Goal: Transaction & Acquisition: Register for event/course

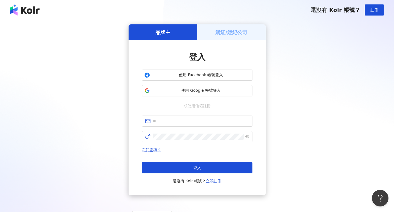
click at [99, 91] on div "品牌主 網紅/經紀公司 登入 使用 Facebook 帳號登入 使用 Google 帳號登入 或使用信箱註冊 忘記密碼？ 登入 還沒有 Kolr 帳號？ 立即…" at bounding box center [197, 109] width 381 height 171
drag, startPoint x: 356, startPoint y: 0, endPoint x: 230, endPoint y: 14, distance: 126.7
click at [230, 14] on div "還沒有 Kolr 帳號？ 註冊" at bounding box center [197, 10] width 394 height 20
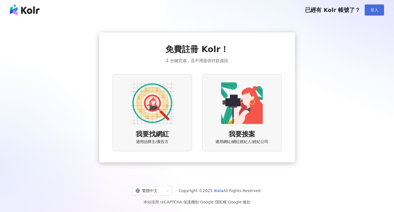
click at [374, 9] on span "登入" at bounding box center [375, 10] width 8 height 4
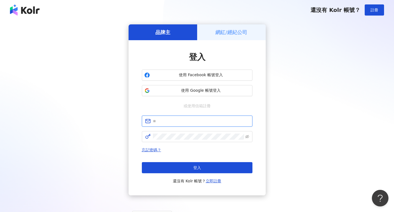
click at [174, 122] on input "text" at bounding box center [201, 121] width 96 height 6
click at [259, 147] on div "登入 使用 Facebook 帳號登入 使用 Google 帳號登入 或使用信箱註冊 忘記密碼？ 登入 還沒有 Kolr 帳號？ 立即註冊" at bounding box center [197, 117] width 137 height 155
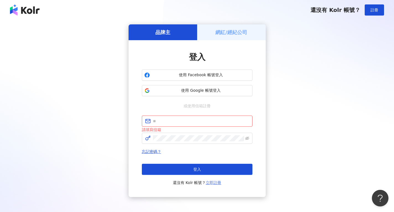
click at [216, 183] on link "立即註冊" at bounding box center [213, 182] width 15 height 4
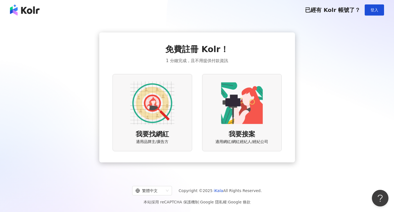
scroll to position [25, 0]
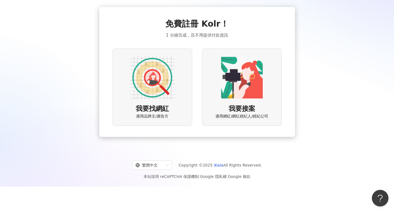
click at [165, 84] on img at bounding box center [152, 77] width 44 height 44
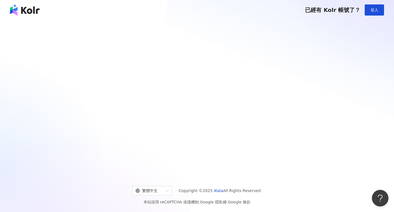
click at [152, 95] on div at bounding box center [197, 97] width 394 height 155
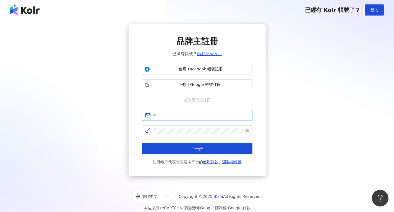
click at [167, 113] on input "text" at bounding box center [201, 115] width 96 height 6
type input "**********"
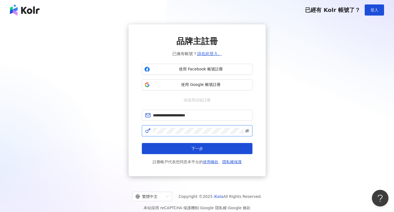
click at [246, 131] on icon "eye-invisible" at bounding box center [247, 131] width 4 height 4
click at [246, 131] on icon "eye" at bounding box center [247, 131] width 4 height 4
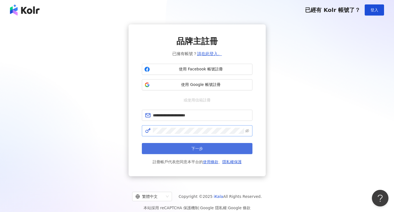
click at [219, 149] on button "下一步" at bounding box center [197, 148] width 111 height 11
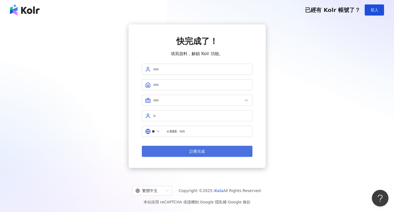
click at [217, 152] on button "註冊完成" at bounding box center [197, 151] width 111 height 11
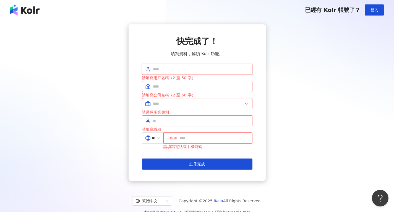
click at [180, 69] on input "text" at bounding box center [201, 69] width 96 height 6
click at [179, 86] on input "text" at bounding box center [201, 86] width 96 height 6
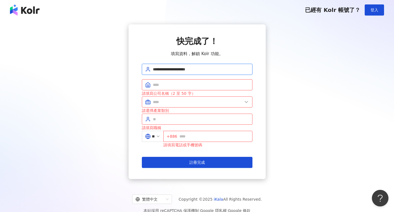
click at [204, 68] on input "**********" at bounding box center [201, 69] width 96 height 6
drag, startPoint x: 163, startPoint y: 70, endPoint x: 264, endPoint y: 66, distance: 101.3
click at [264, 66] on div "**********" at bounding box center [197, 101] width 137 height 154
type input "*"
type input "*****"
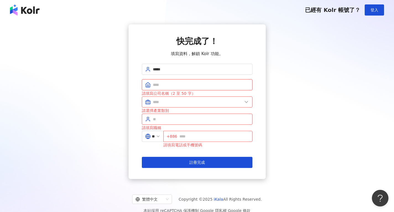
click at [168, 85] on input "text" at bounding box center [201, 85] width 96 height 6
type input "**********"
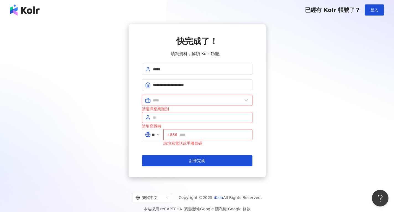
click at [179, 101] on input "text" at bounding box center [198, 100] width 90 height 6
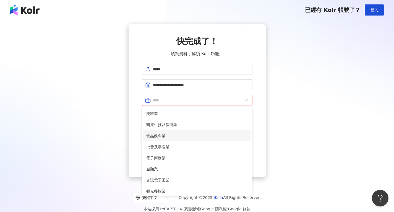
click at [171, 136] on span "食品飲料業" at bounding box center [197, 136] width 102 height 6
type input "*****"
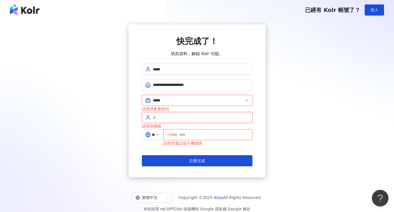
click at [164, 116] on input "text" at bounding box center [201, 117] width 96 height 6
click at [172, 116] on input "text" at bounding box center [201, 117] width 96 height 6
click at [180, 116] on input "text" at bounding box center [201, 117] width 96 height 6
drag, startPoint x: 163, startPoint y: 108, endPoint x: 164, endPoint y: 114, distance: 5.6
click at [163, 108] on div "請選擇產業類別" at bounding box center [197, 109] width 111 height 6
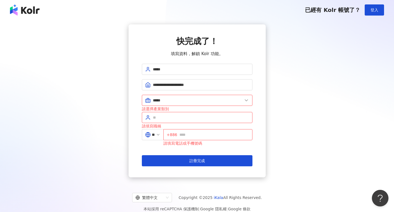
click at [260, 117] on div "**********" at bounding box center [197, 100] width 137 height 153
click at [164, 117] on input "text" at bounding box center [201, 117] width 96 height 6
type input "*"
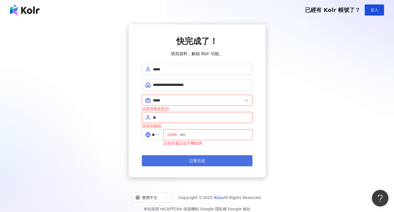
type input "**"
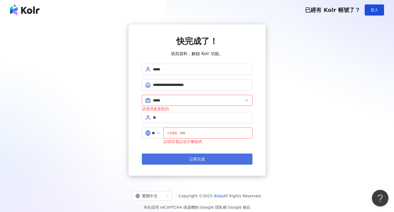
click at [202, 161] on span "註冊完成" at bounding box center [196, 159] width 15 height 4
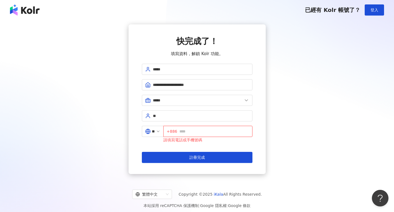
click at [202, 132] on input "text" at bounding box center [215, 131] width 70 height 6
click at [189, 132] on input "text" at bounding box center [215, 131] width 70 height 6
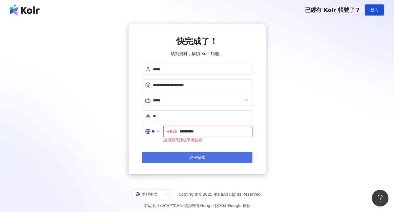
type input "**********"
click at [217, 158] on button "註冊完成" at bounding box center [197, 157] width 111 height 11
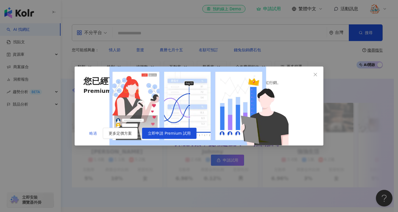
click at [90, 135] on span "略過" at bounding box center [93, 133] width 8 height 4
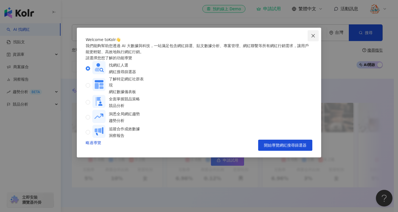
click at [313, 35] on icon "close" at bounding box center [313, 35] width 3 height 3
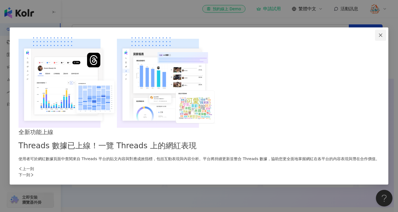
click at [379, 37] on icon "close" at bounding box center [381, 35] width 4 height 4
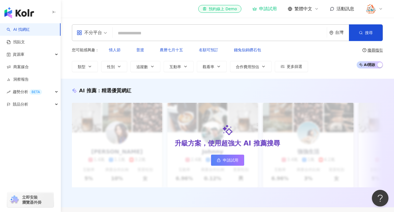
click at [341, 60] on div "您可能感興趣： 情人節 普渡 農曆七月十五 名額可預訂 錢兔似錦鑽石包 類型 性別 追蹤數 互動率 觀看率 合作費用預估 更多篩選 搜尋指引 AI 開啟 AI…" at bounding box center [227, 58] width 311 height 28
click at [372, 8] on img at bounding box center [371, 9] width 11 height 11
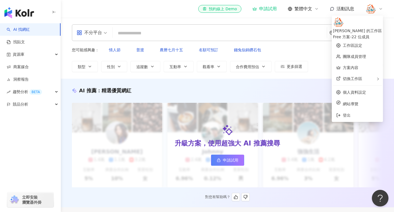
click at [339, 164] on div "升級方案，使用超強大 AI 推薦搜尋 申請試用" at bounding box center [227, 145] width 311 height 84
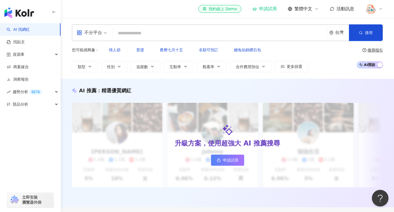
click at [389, 10] on div "el-icon-cs 預約線上 Demo 申請試用 繁體中文 活動訊息" at bounding box center [227, 9] width 333 height 18
click at [24, 28] on link "AI 找網紅" at bounding box center [18, 30] width 23 height 6
click at [152, 31] on input "search" at bounding box center [220, 33] width 210 height 11
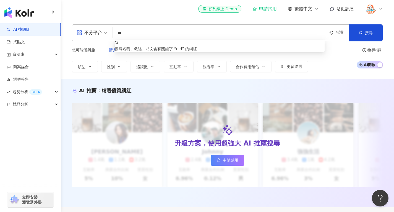
type input "*"
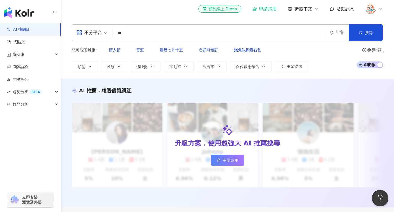
type input "*"
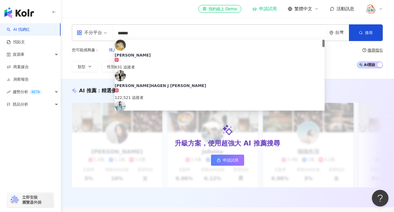
type input "***"
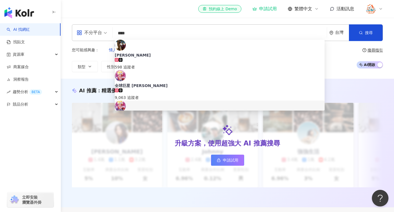
scroll to position [28, 0]
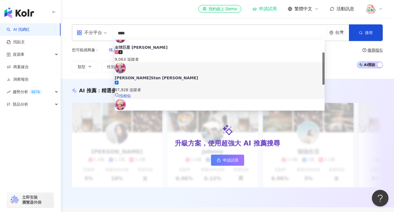
click at [172, 80] on div "87,928 追蹤者" at bounding box center [220, 86] width 210 height 12
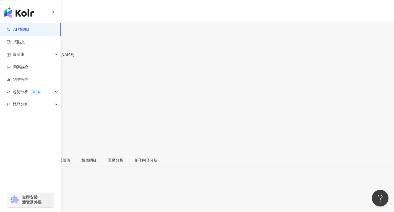
click at [174, 36] on div "[PERSON_NAME]Stan [PERSON_NAME] 追蹤數 87,928 互動率 1.39% 觀看率 68.7%" at bounding box center [197, 95] width 394 height 118
